Goal: Task Accomplishment & Management: Manage account settings

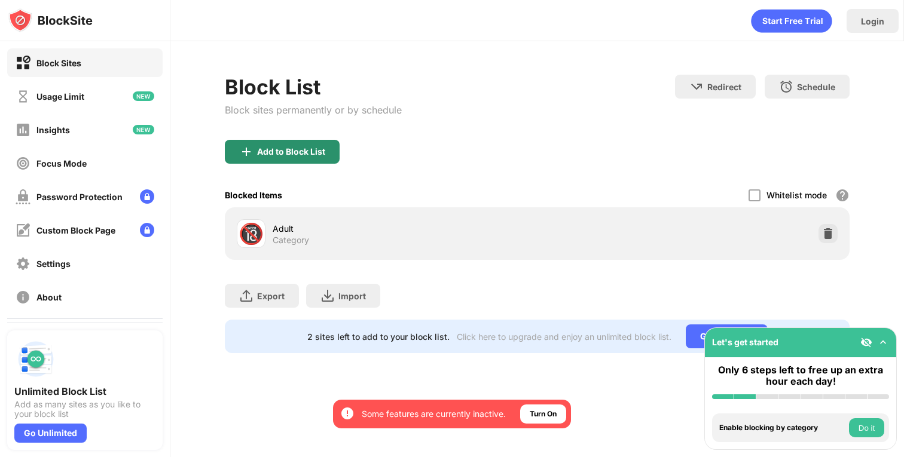
click at [295, 154] on div "Add to Block List" at bounding box center [291, 152] width 68 height 10
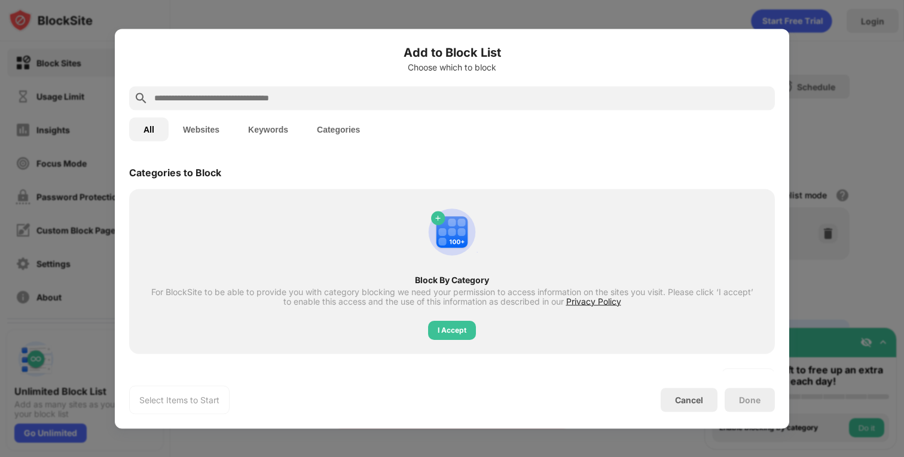
click at [389, 108] on div at bounding box center [451, 98] width 645 height 24
click at [391, 103] on input "text" at bounding box center [461, 98] width 617 height 14
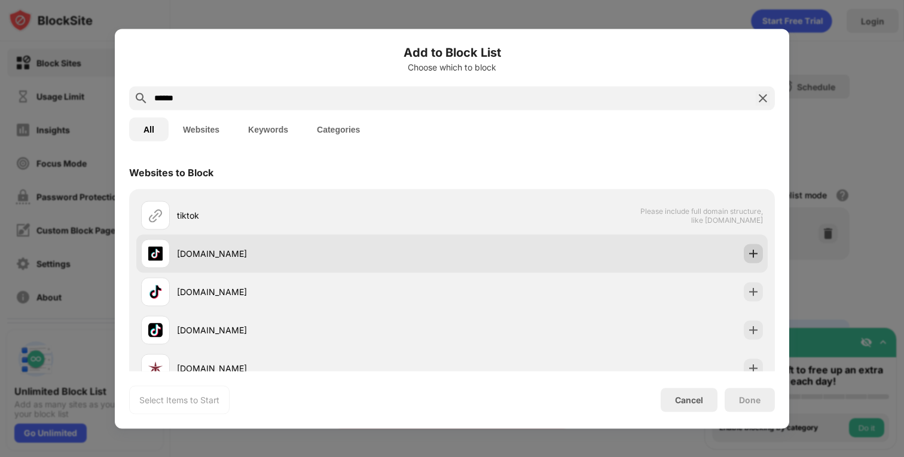
type input "******"
click at [752, 250] on img at bounding box center [753, 253] width 12 height 12
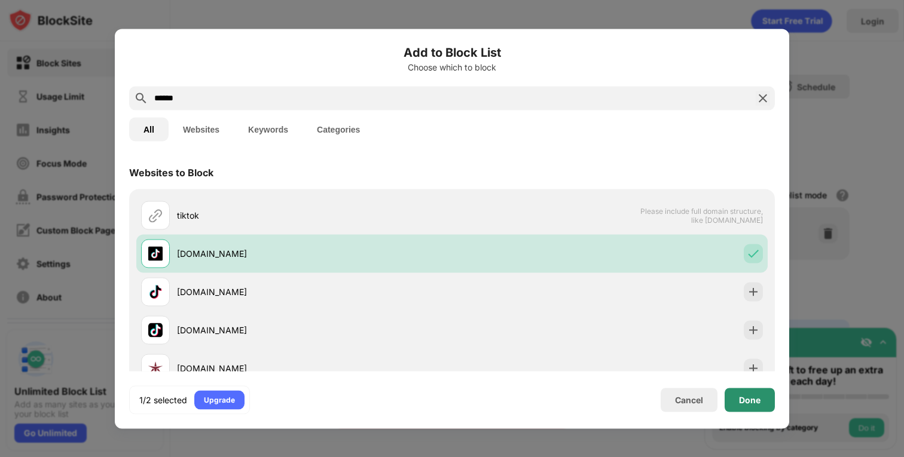
click at [758, 398] on div "Done" at bounding box center [750, 400] width 22 height 10
